Goal: Communication & Community: Answer question/provide support

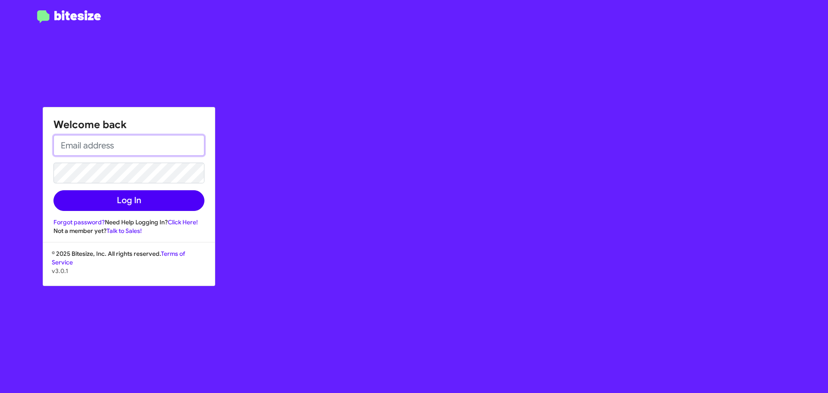
type input "[EMAIL_ADDRESS][DOMAIN_NAME]"
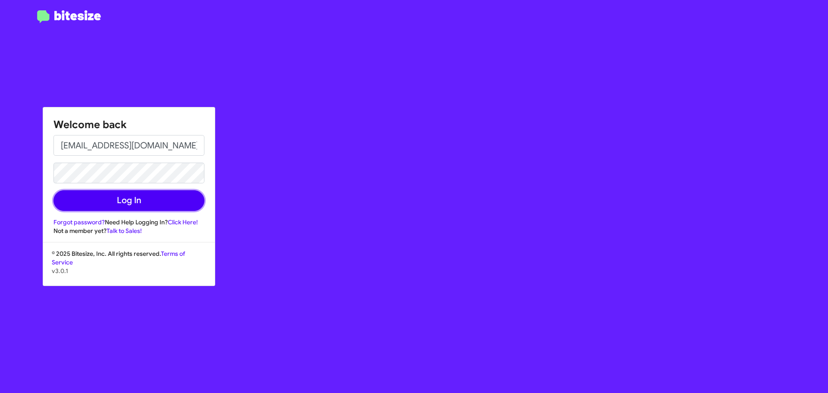
click at [135, 204] on button "Log In" at bounding box center [129, 200] width 151 height 21
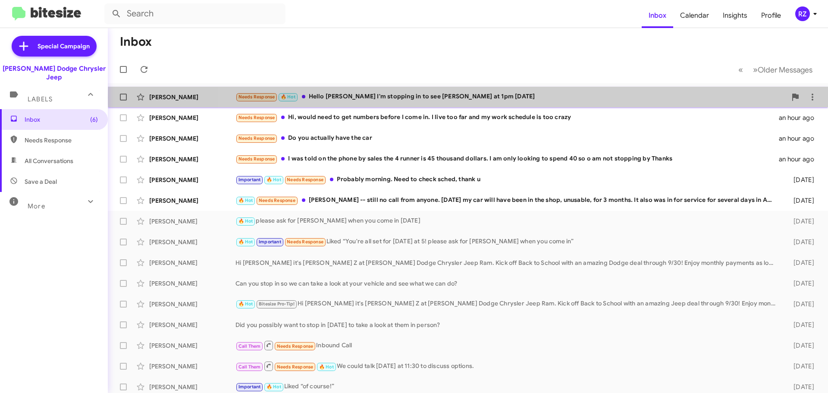
click at [500, 98] on div "Needs Response 🔥 Hot Hello [PERSON_NAME] I'm stopping in to see [PERSON_NAME] a…" at bounding box center [511, 97] width 551 height 10
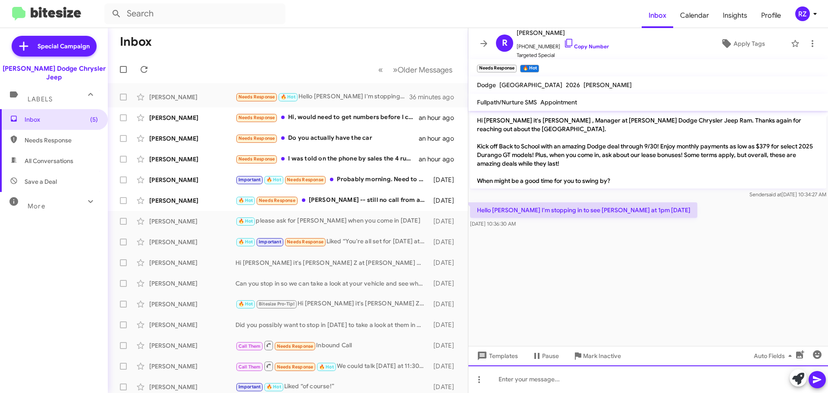
click at [507, 379] on div at bounding box center [649, 379] width 360 height 28
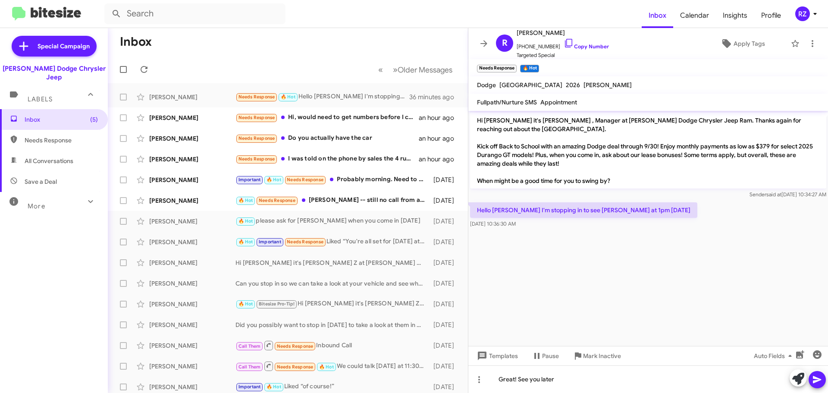
click at [817, 383] on icon at bounding box center [817, 380] width 10 height 10
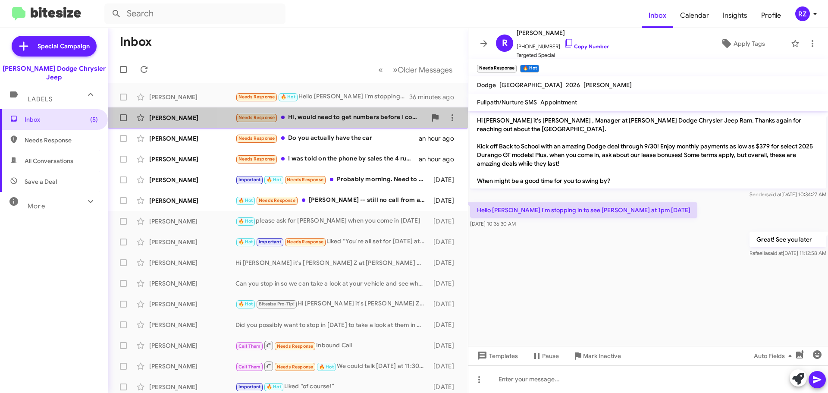
click at [366, 123] on div "[PERSON_NAME] Needs Response Hi, would need to get numbers before I come in. I …" at bounding box center [288, 117] width 346 height 17
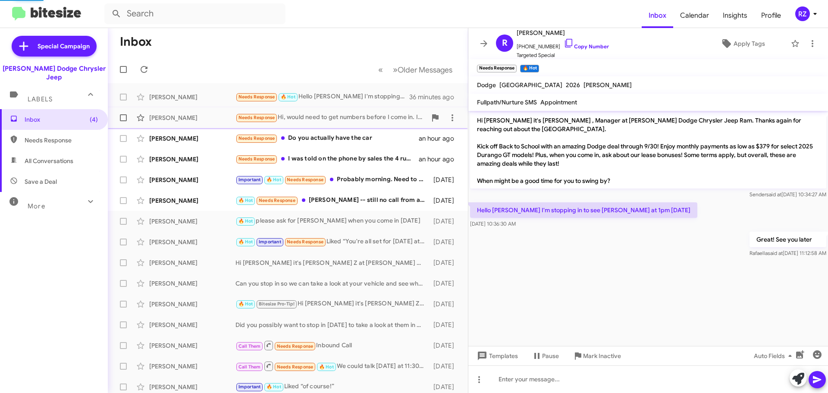
scroll to position [57, 0]
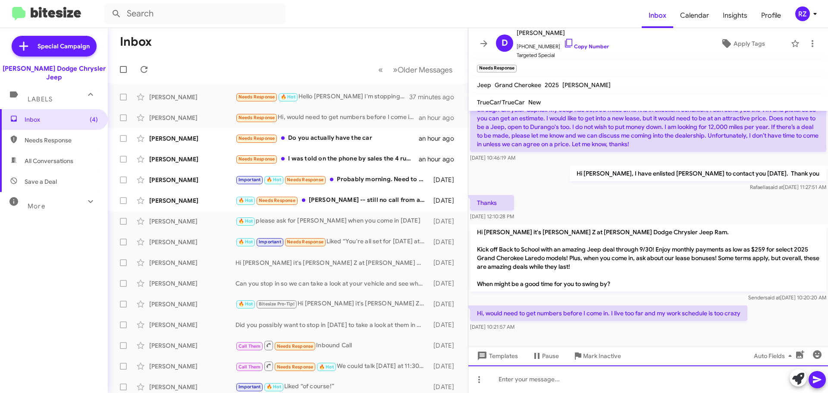
click at [530, 381] on div at bounding box center [649, 379] width 360 height 28
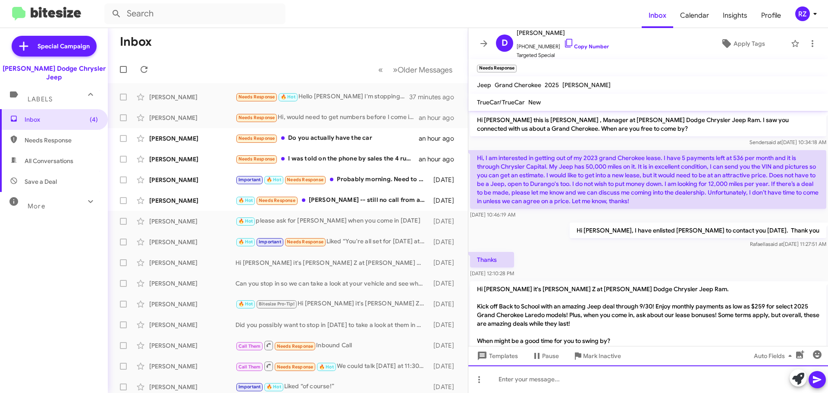
scroll to position [0, 0]
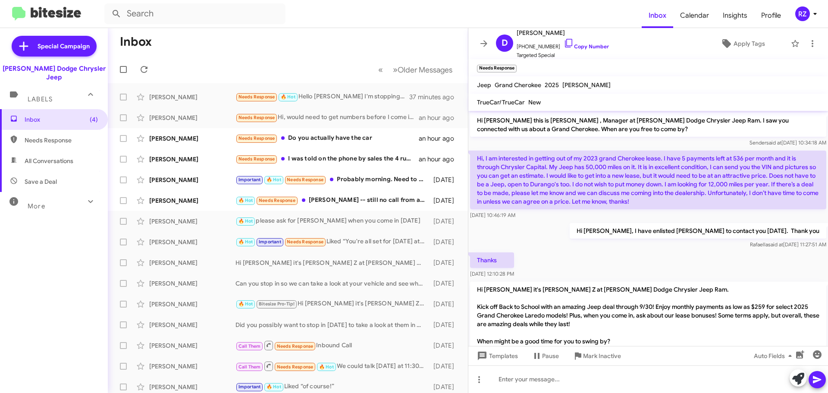
click at [690, 201] on p "Hi, I am interested in getting out of my 2023 grand Cherokee lease. I have 5 pa…" at bounding box center [648, 180] width 356 height 59
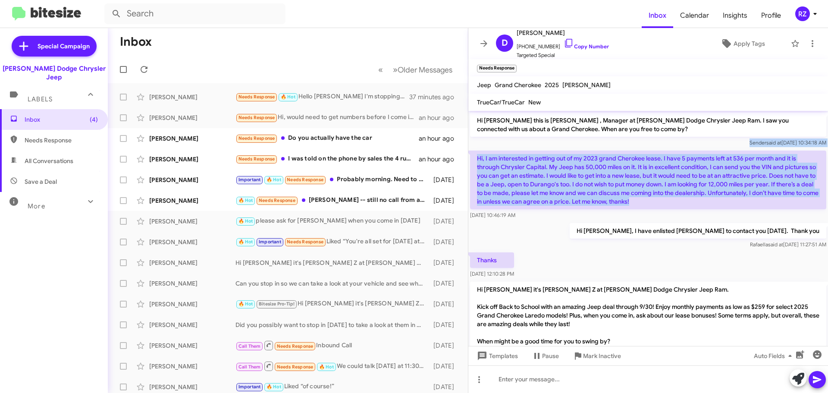
drag, startPoint x: 690, startPoint y: 201, endPoint x: 472, endPoint y: 148, distance: 225.0
click at [472, 148] on div "Hi [PERSON_NAME] this is [PERSON_NAME] , Manager at [PERSON_NAME] Dodge Chrysle…" at bounding box center [649, 251] width 360 height 280
copy div "Sender said at [DATE] 10:34:18 AM Hi, I am interested in getting out of my 2023…"
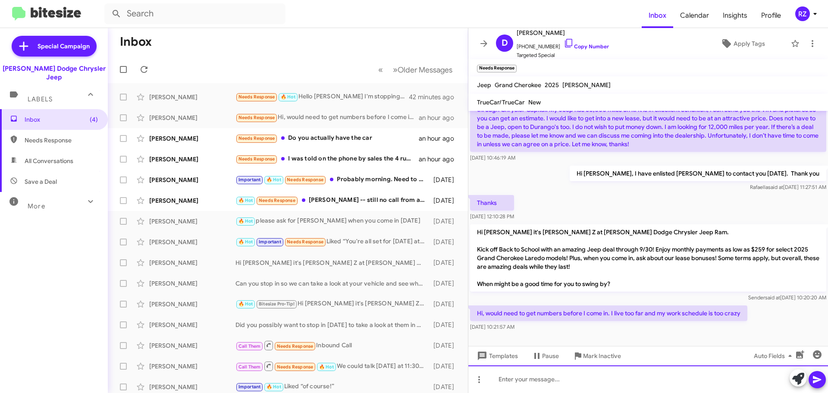
click at [542, 383] on div at bounding box center [649, 379] width 360 height 28
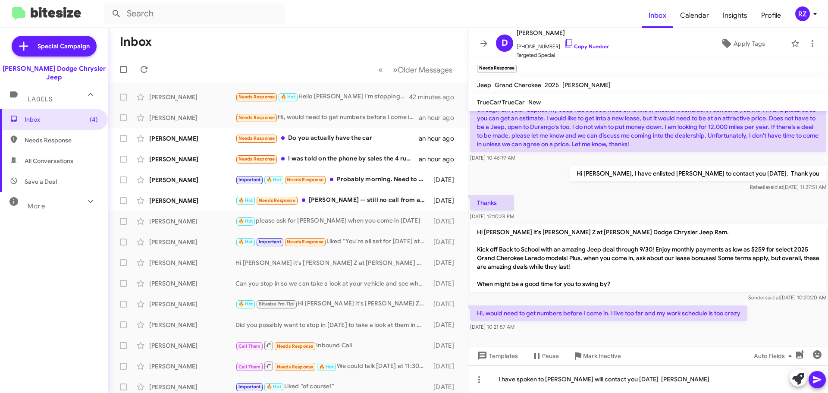
click at [817, 380] on icon at bounding box center [817, 380] width 10 height 10
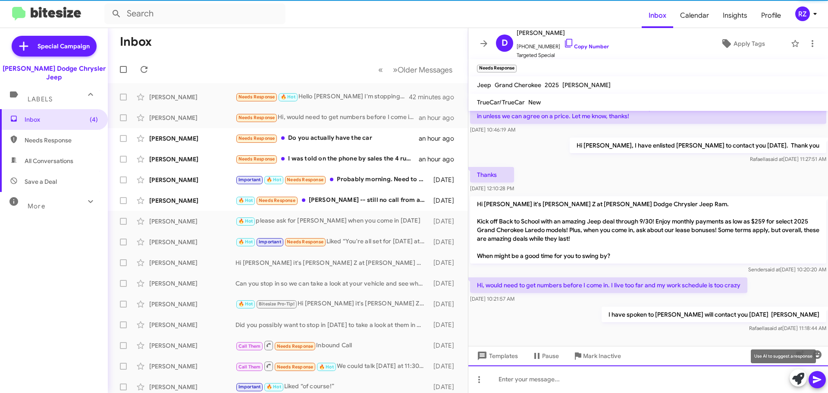
scroll to position [89, 0]
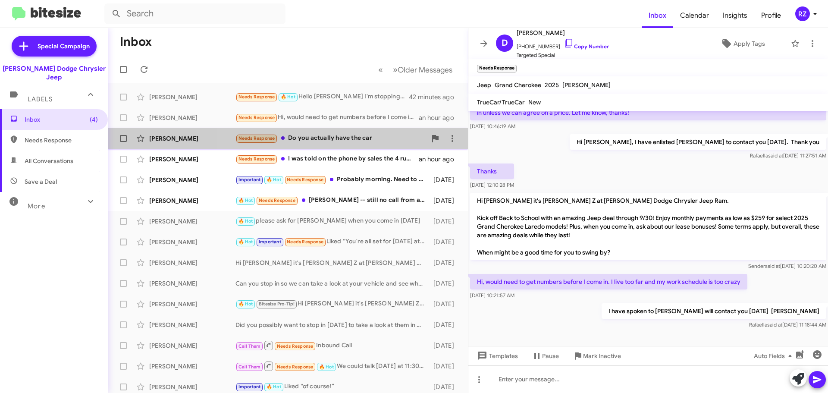
click at [374, 138] on div "Needs Response Do you actually have the car" at bounding box center [331, 138] width 191 height 10
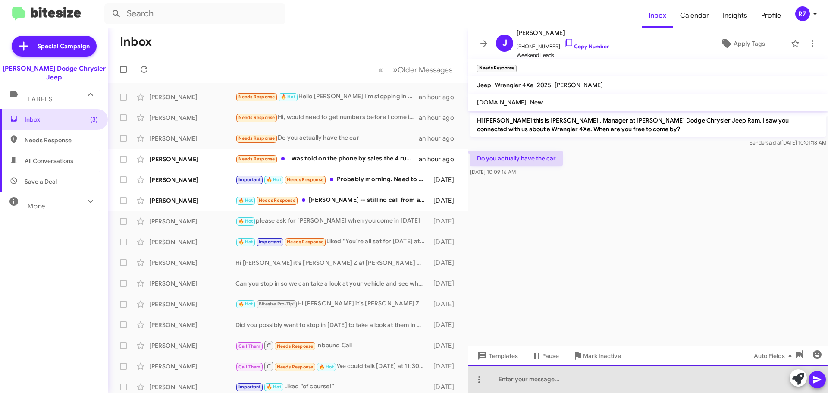
click at [505, 383] on div at bounding box center [649, 379] width 360 height 28
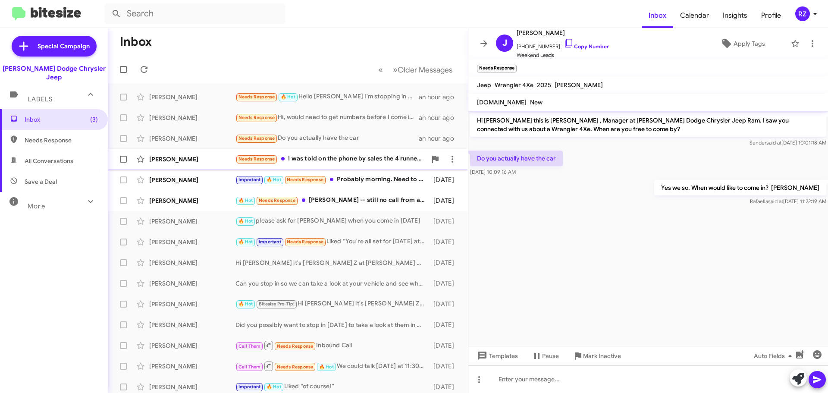
click at [362, 160] on div "Needs Response I was told on the phone by sales the 4 runner is 45 thousand dol…" at bounding box center [331, 159] width 191 height 10
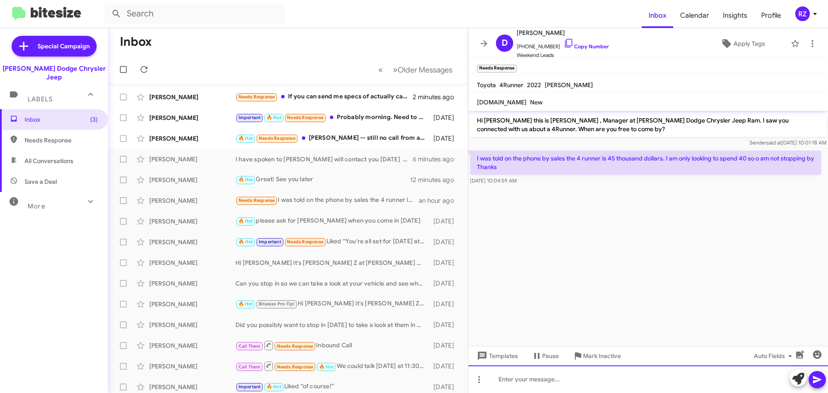
click at [529, 378] on div at bounding box center [649, 379] width 360 height 28
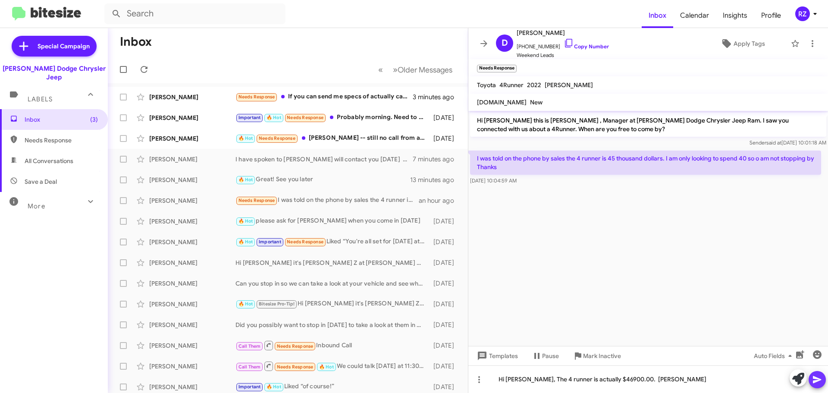
click at [817, 376] on icon at bounding box center [817, 380] width 10 height 10
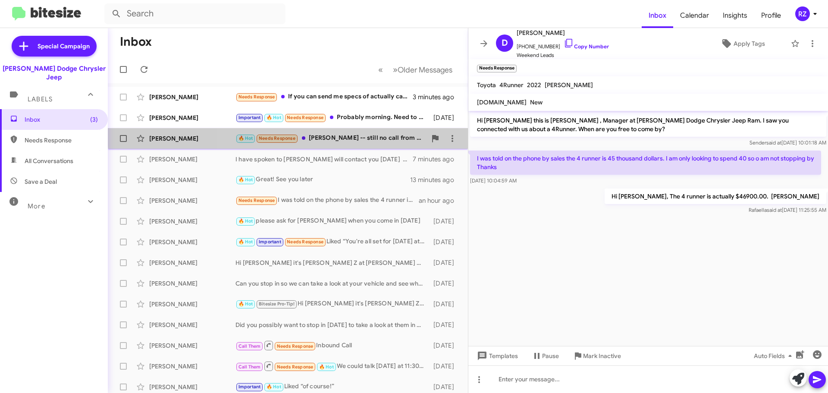
click at [353, 133] on div "[PERSON_NAME] 🔥 Hot Needs Response [PERSON_NAME] -- still no call from anyone. …" at bounding box center [288, 138] width 346 height 17
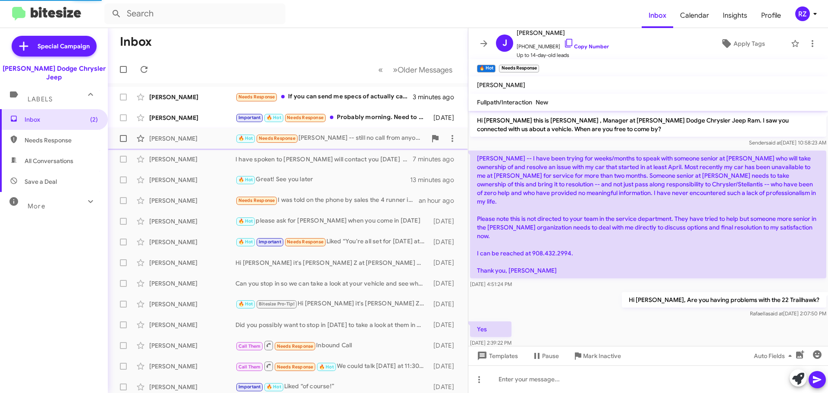
scroll to position [281, 0]
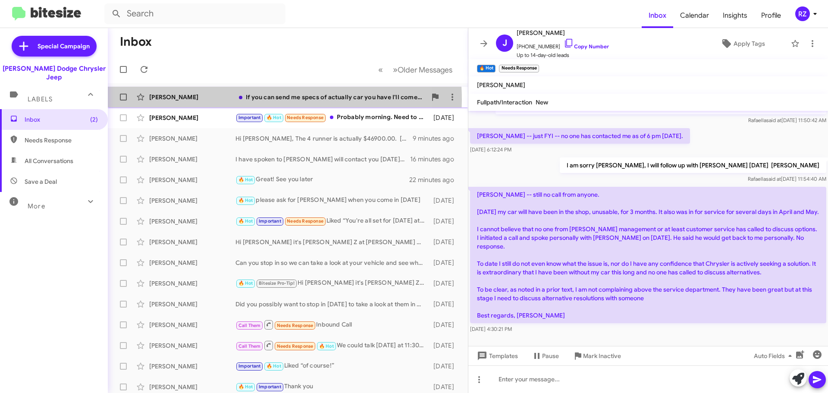
click at [228, 100] on div "[PERSON_NAME]" at bounding box center [192, 97] width 86 height 9
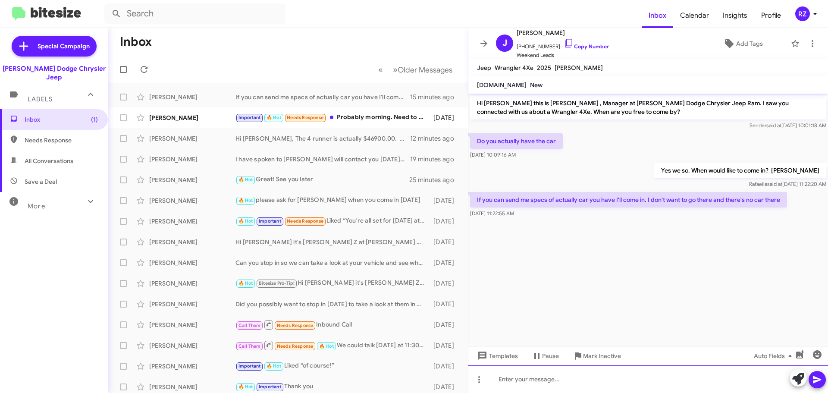
click at [521, 381] on div at bounding box center [649, 379] width 360 height 28
click at [632, 381] on div "[URL][DOMAIN_NAME]" at bounding box center [649, 379] width 360 height 28
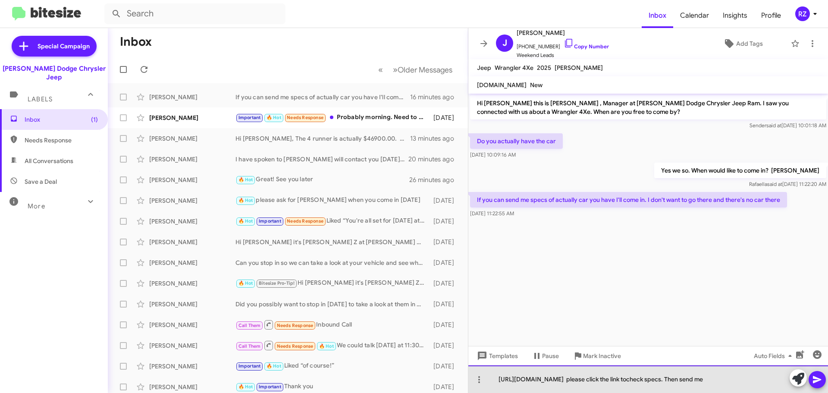
click at [680, 379] on div "[URL][DOMAIN_NAME] please click the link tocheck specs. Then send me" at bounding box center [649, 379] width 360 height 28
click at [760, 381] on div "[URL][DOMAIN_NAME] please click the link to check specs. Then send me" at bounding box center [649, 379] width 360 height 28
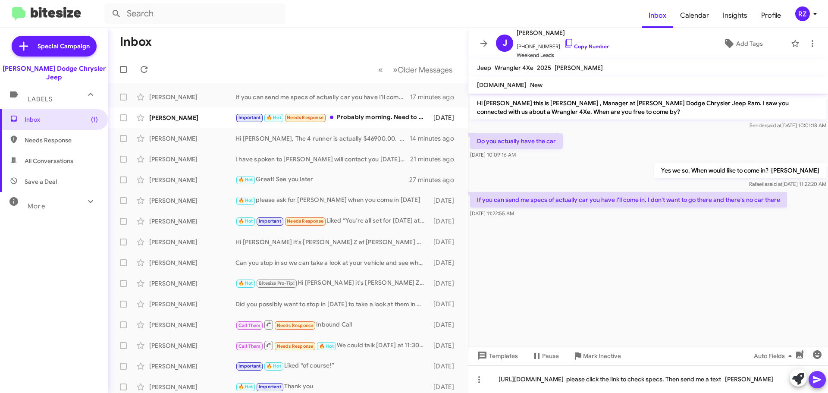
click at [816, 376] on icon at bounding box center [817, 380] width 10 height 10
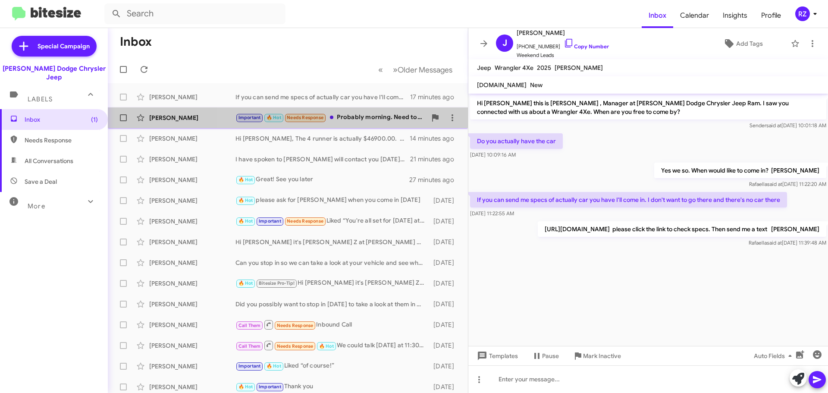
click at [411, 112] on div "[PERSON_NAME] Important 🔥 Hot Needs Response Probably morning. Need to check sc…" at bounding box center [288, 117] width 346 height 17
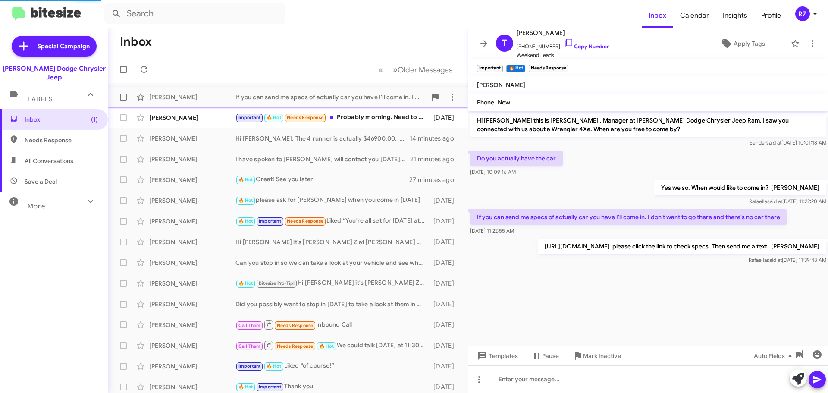
scroll to position [335, 0]
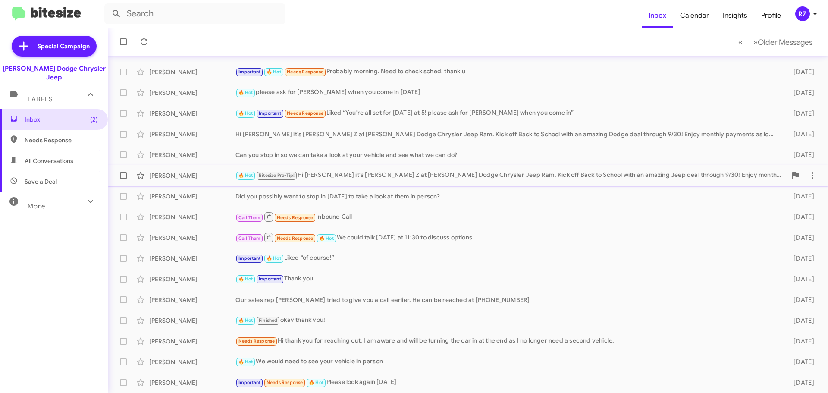
scroll to position [22, 0]
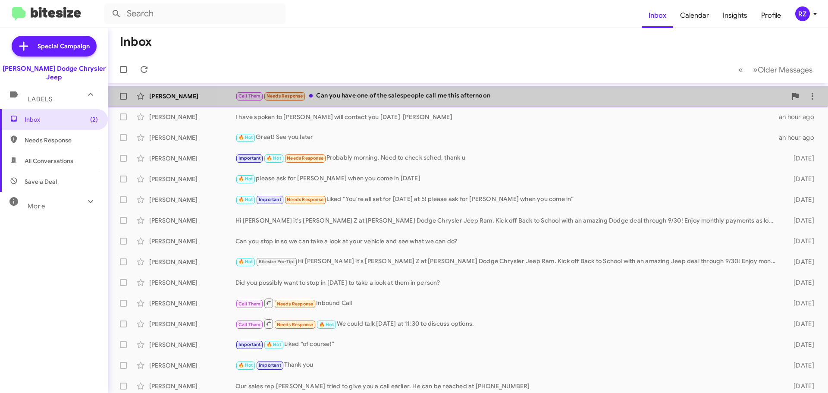
click at [518, 98] on div "Call Them Needs Response Can you have one of the salespeople call me this after…" at bounding box center [511, 96] width 551 height 10
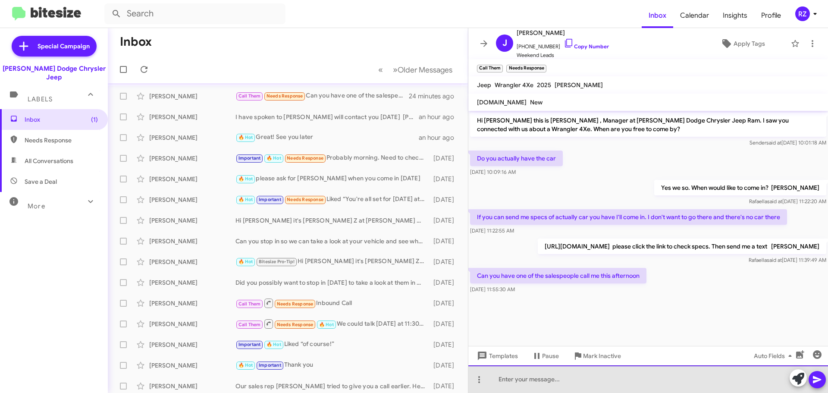
click at [502, 378] on div at bounding box center [649, 379] width 360 height 28
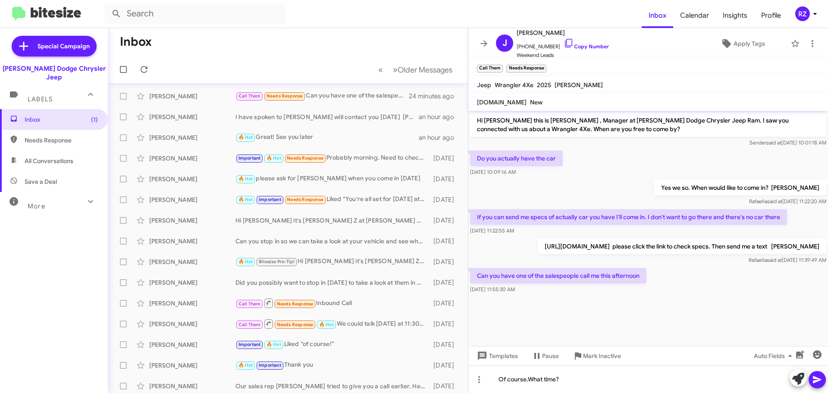
click at [819, 379] on icon at bounding box center [817, 379] width 8 height 7
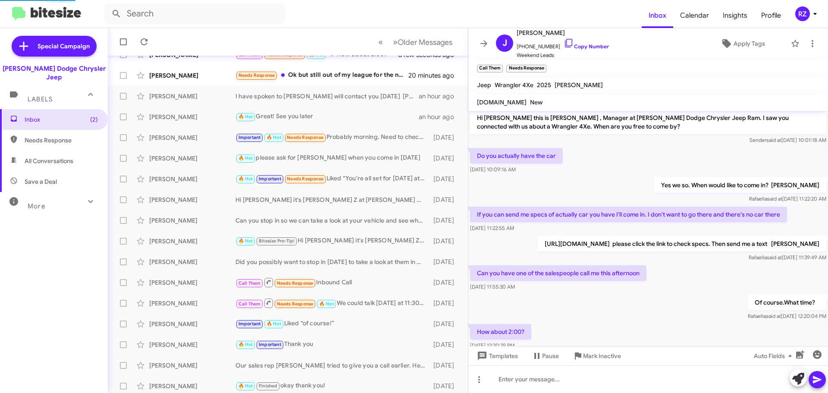
scroll to position [34, 0]
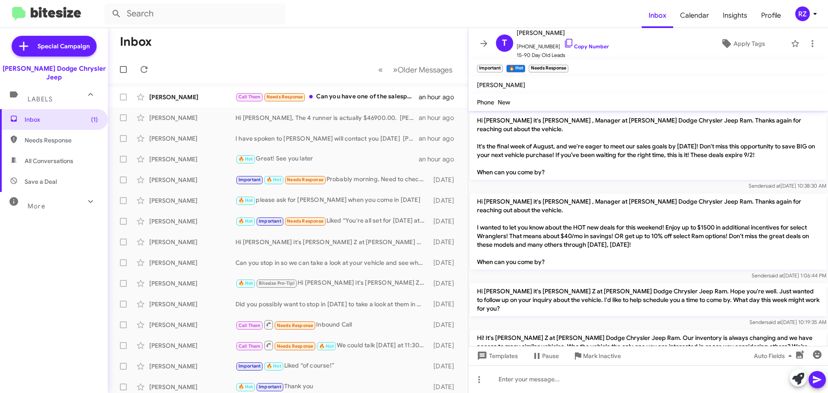
scroll to position [335, 0]
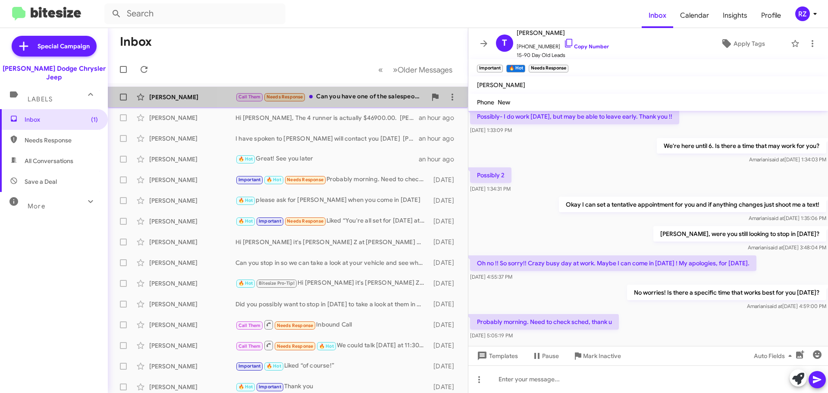
click at [352, 101] on div "Call Them Needs Response Can you have one of the salespeople call me this after…" at bounding box center [331, 97] width 191 height 10
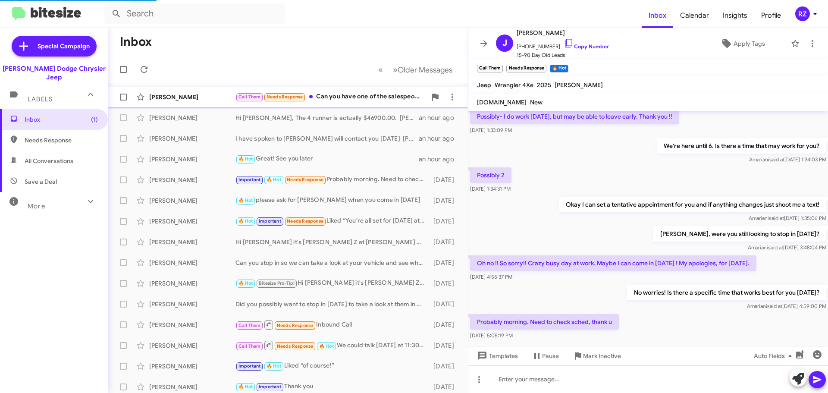
scroll to position [34, 0]
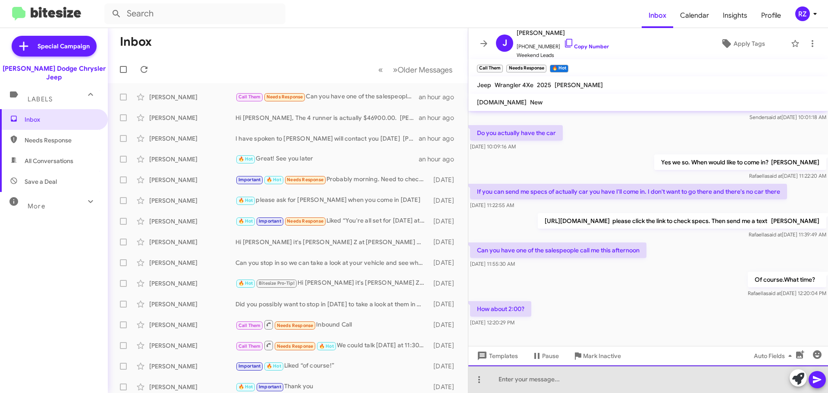
click at [513, 377] on div at bounding box center [649, 379] width 360 height 28
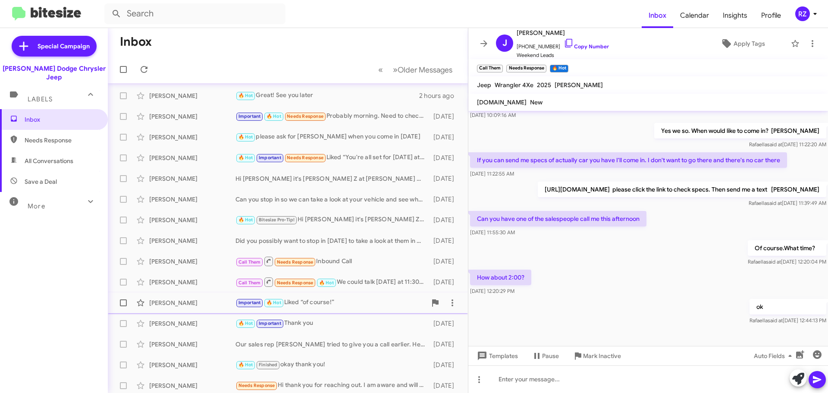
scroll to position [0, 0]
